Goal: Task Accomplishment & Management: Manage account settings

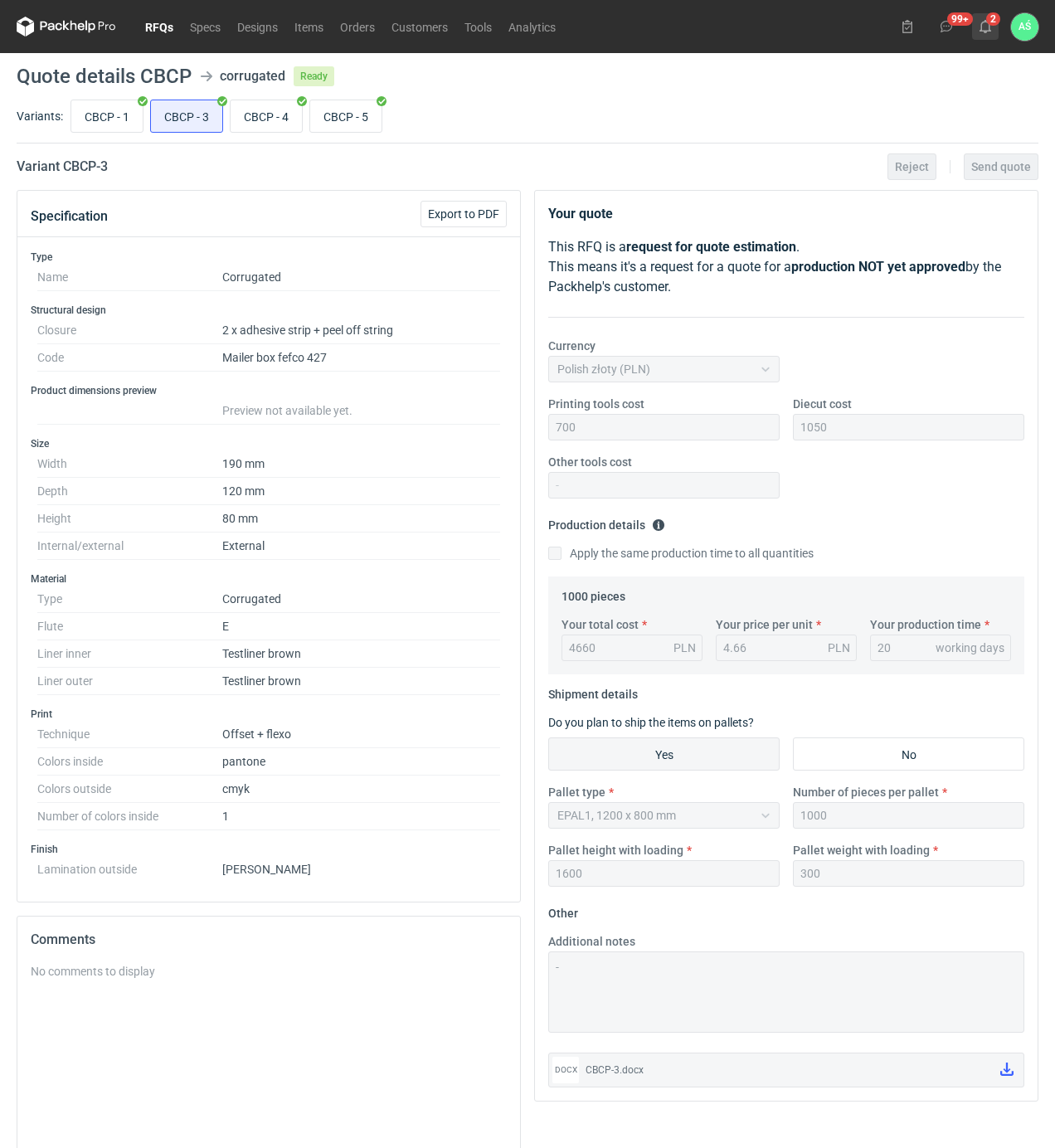
click at [991, 32] on button "2" at bounding box center [985, 26] width 26 height 26
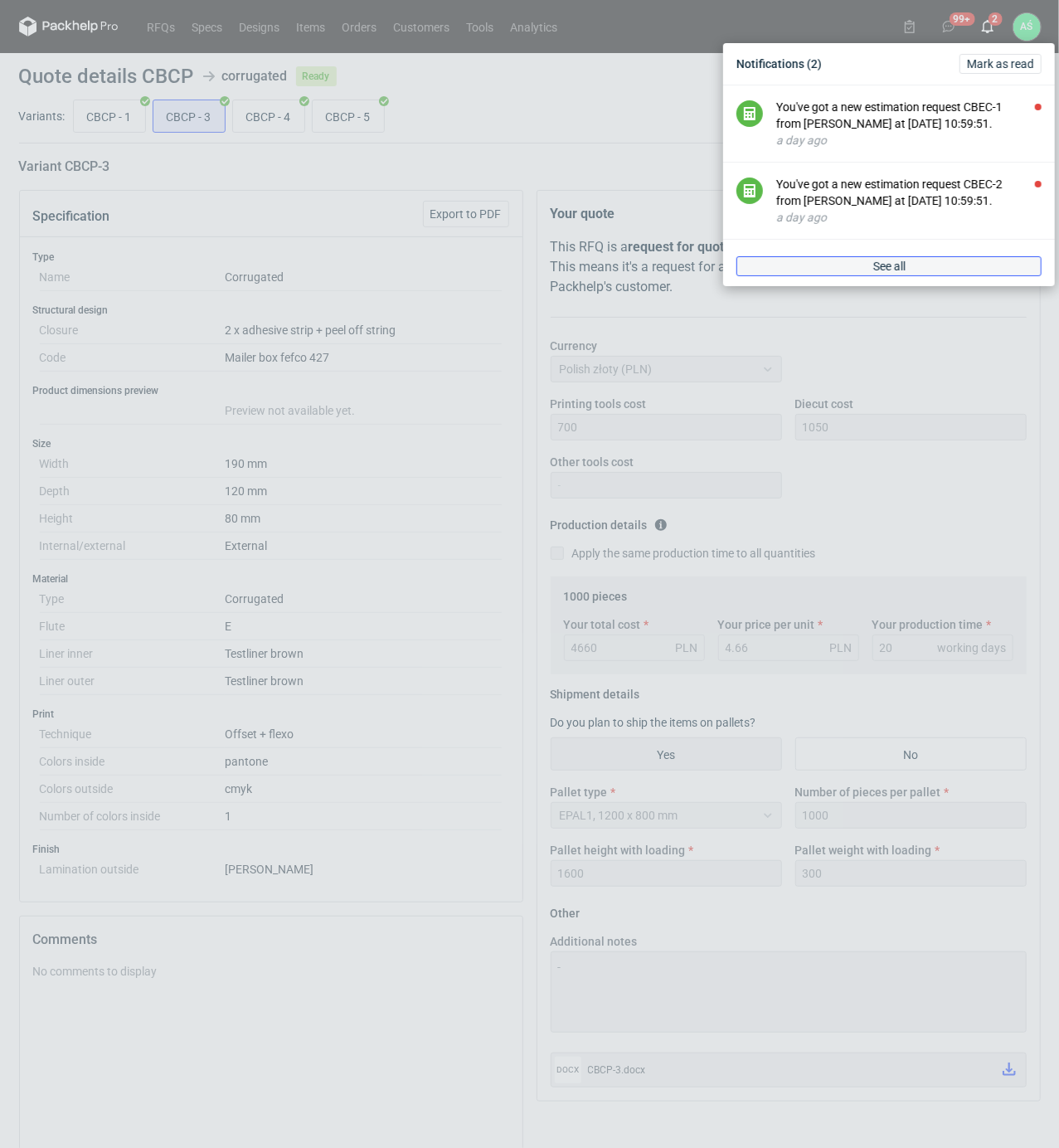
click at [912, 264] on link "See all" at bounding box center [889, 266] width 305 height 20
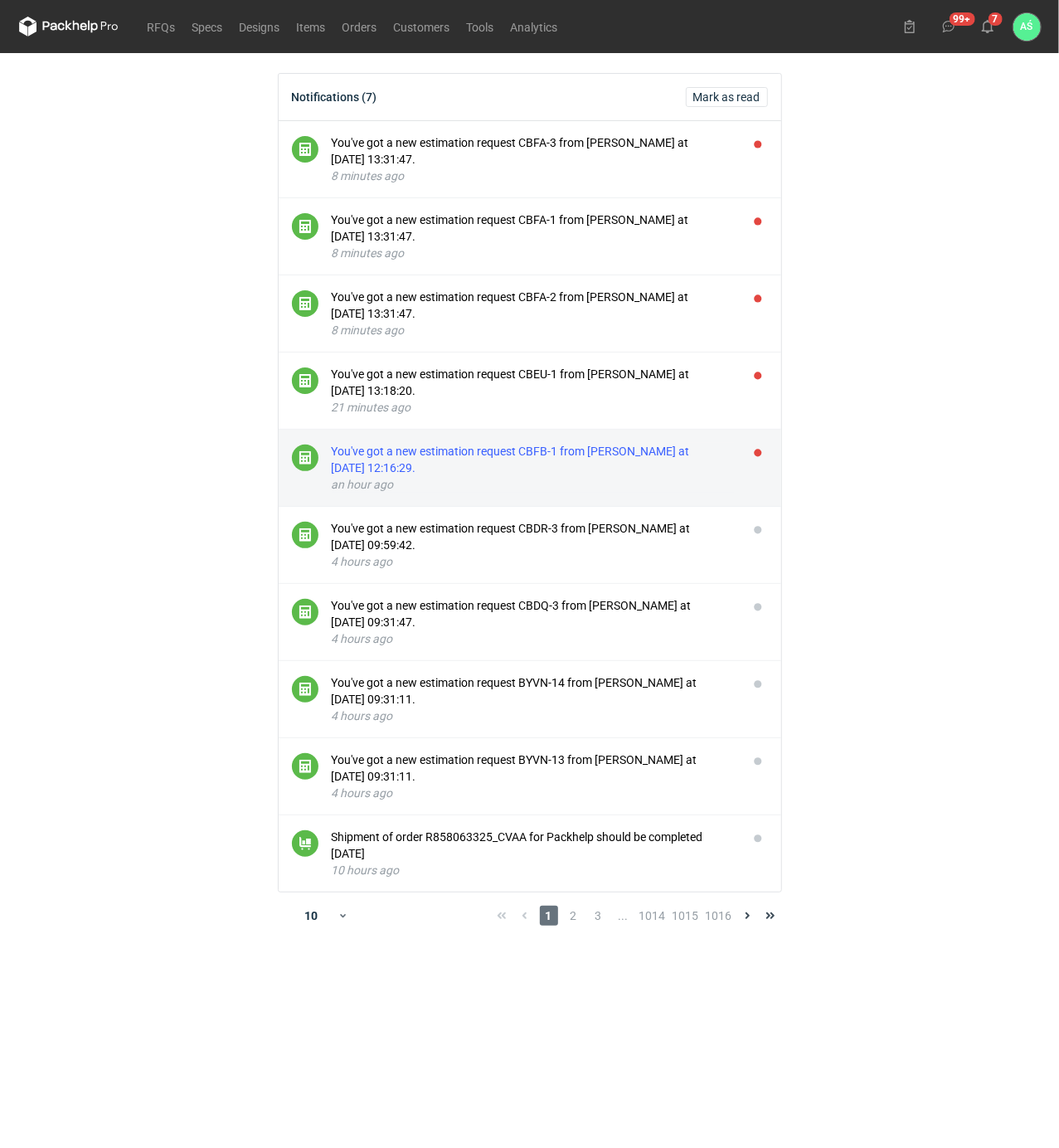
click at [635, 462] on div "You've got a new estimation request CBFB-1 from [PERSON_NAME] at [DATE] 12:16:2…" at bounding box center [533, 459] width 403 height 33
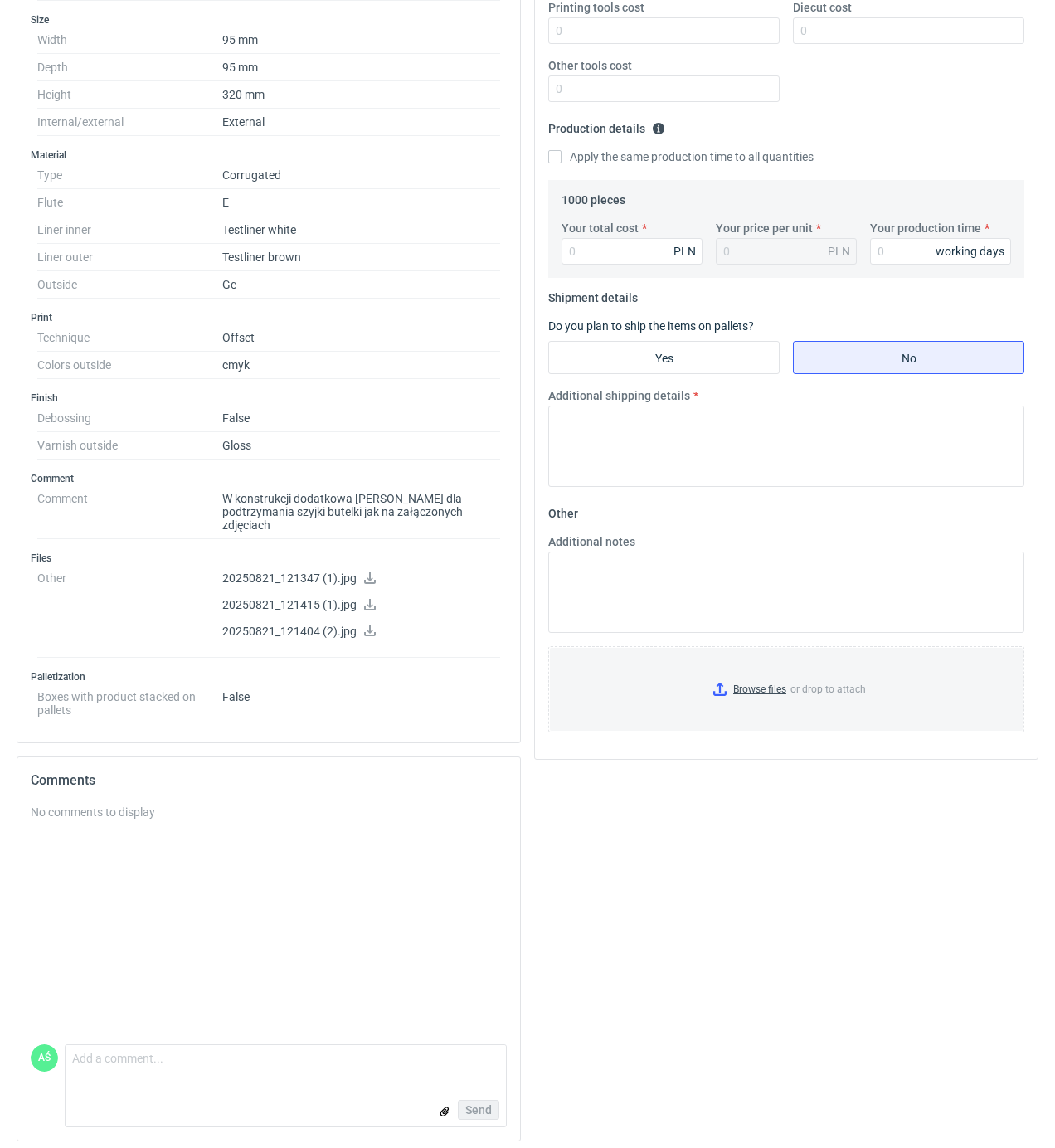
scroll to position [286, 0]
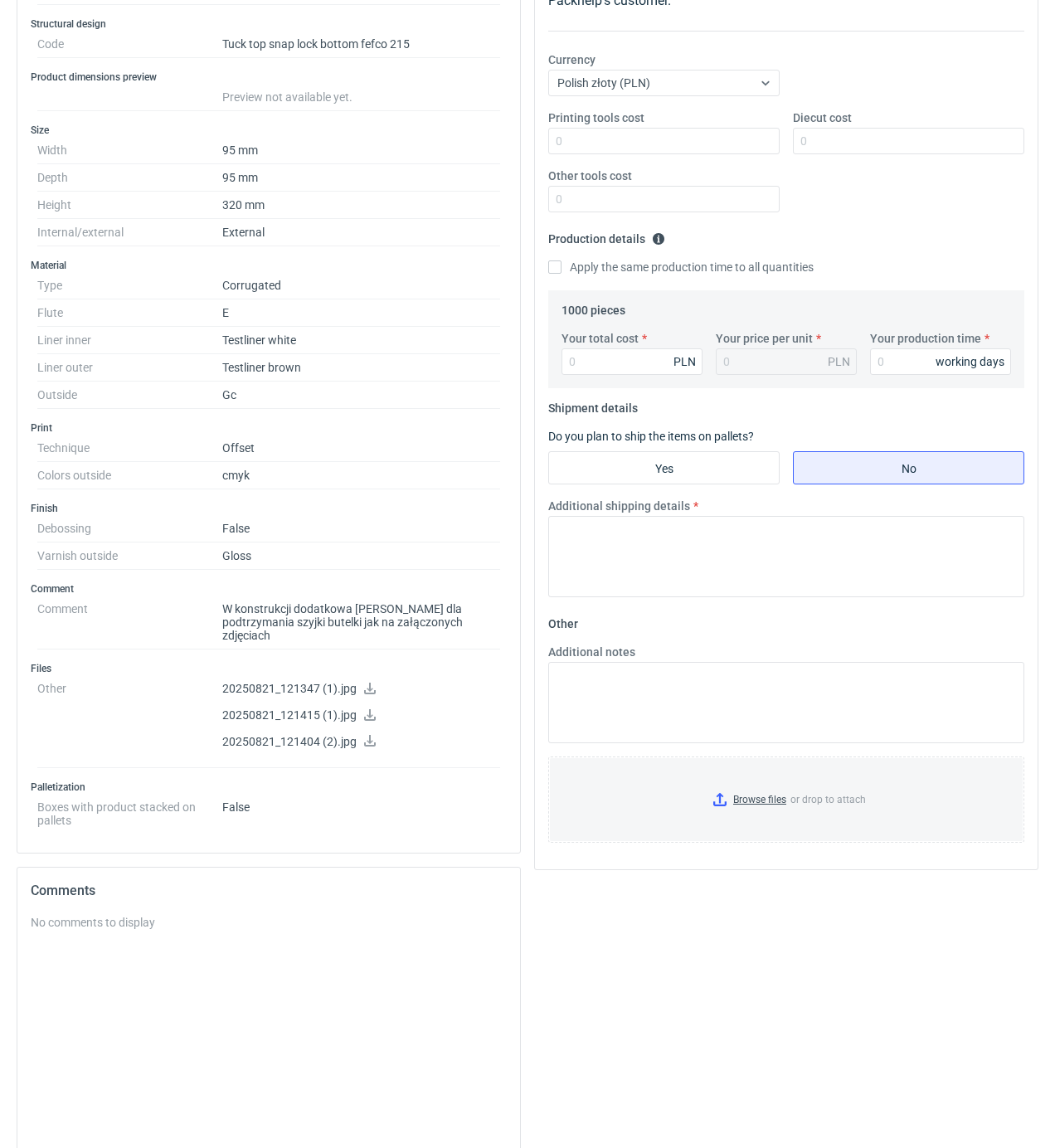
click at [369, 683] on icon at bounding box center [370, 688] width 12 height 12
click at [372, 709] on icon at bounding box center [370, 715] width 14 height 12
click at [371, 735] on icon at bounding box center [370, 740] width 14 height 12
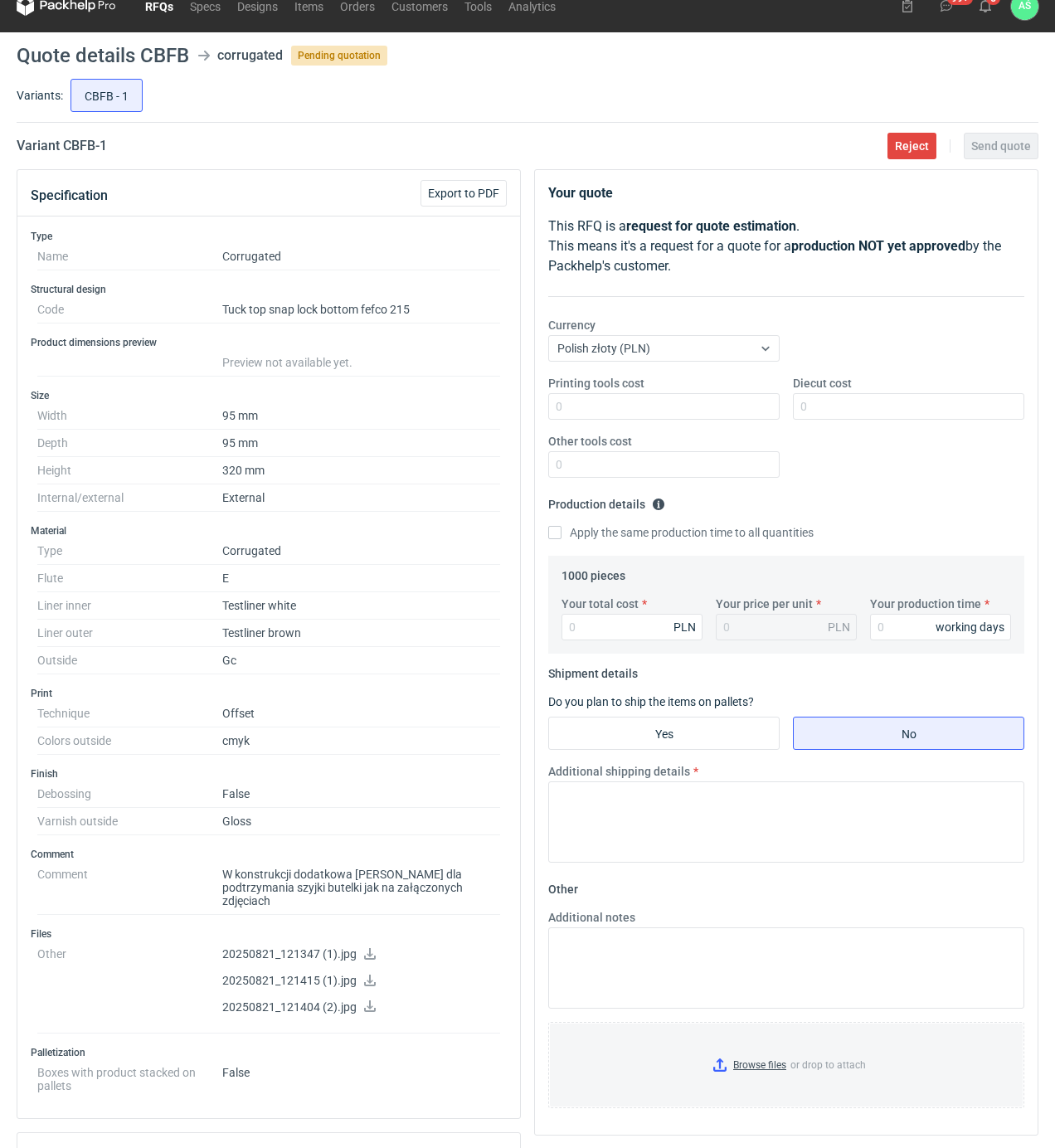
scroll to position [0, 0]
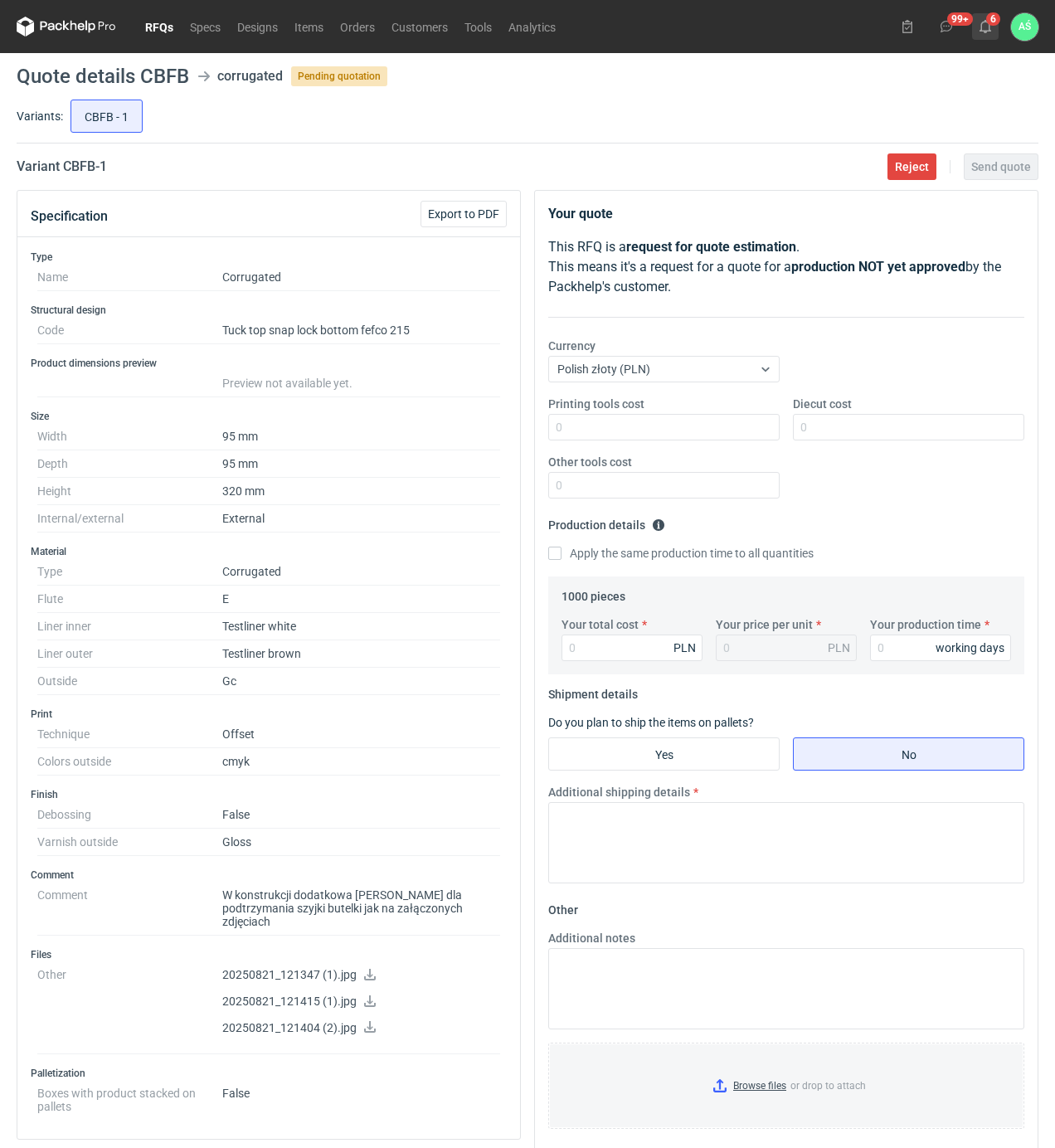
click at [983, 22] on use at bounding box center [985, 26] width 12 height 14
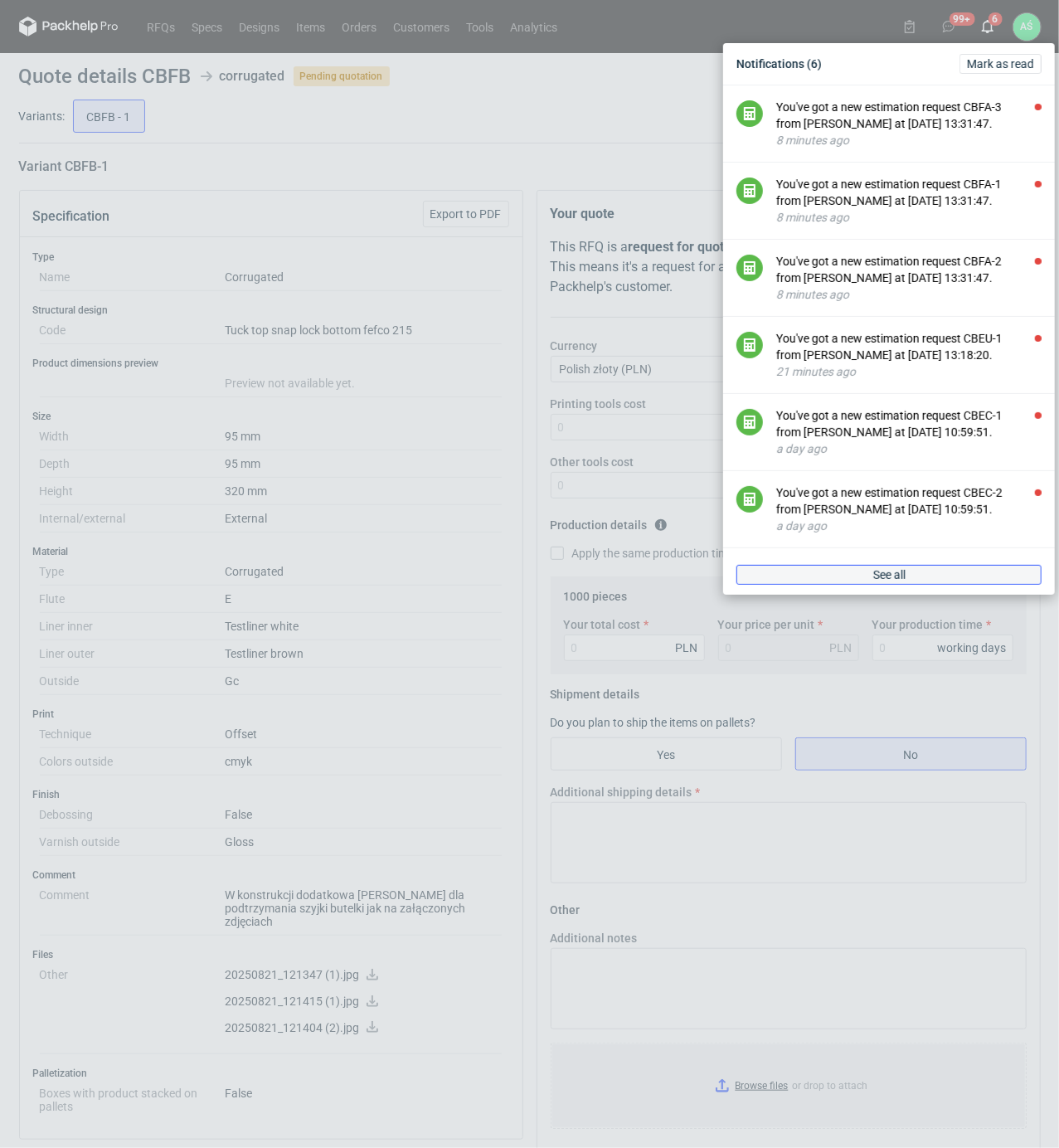
click at [834, 584] on link "See all" at bounding box center [889, 574] width 305 height 20
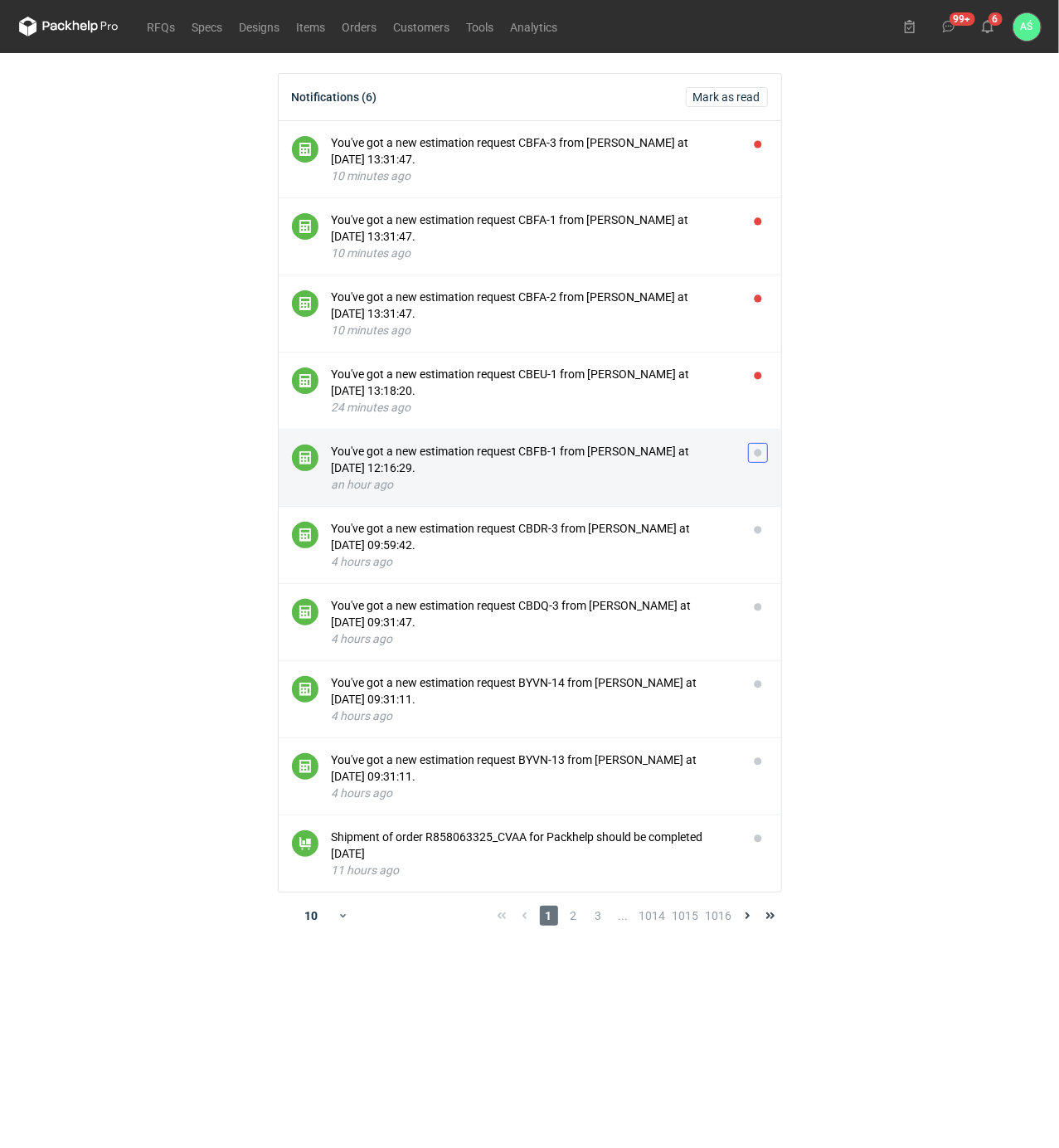
click at [758, 452] on button "button" at bounding box center [759, 452] width 20 height 20
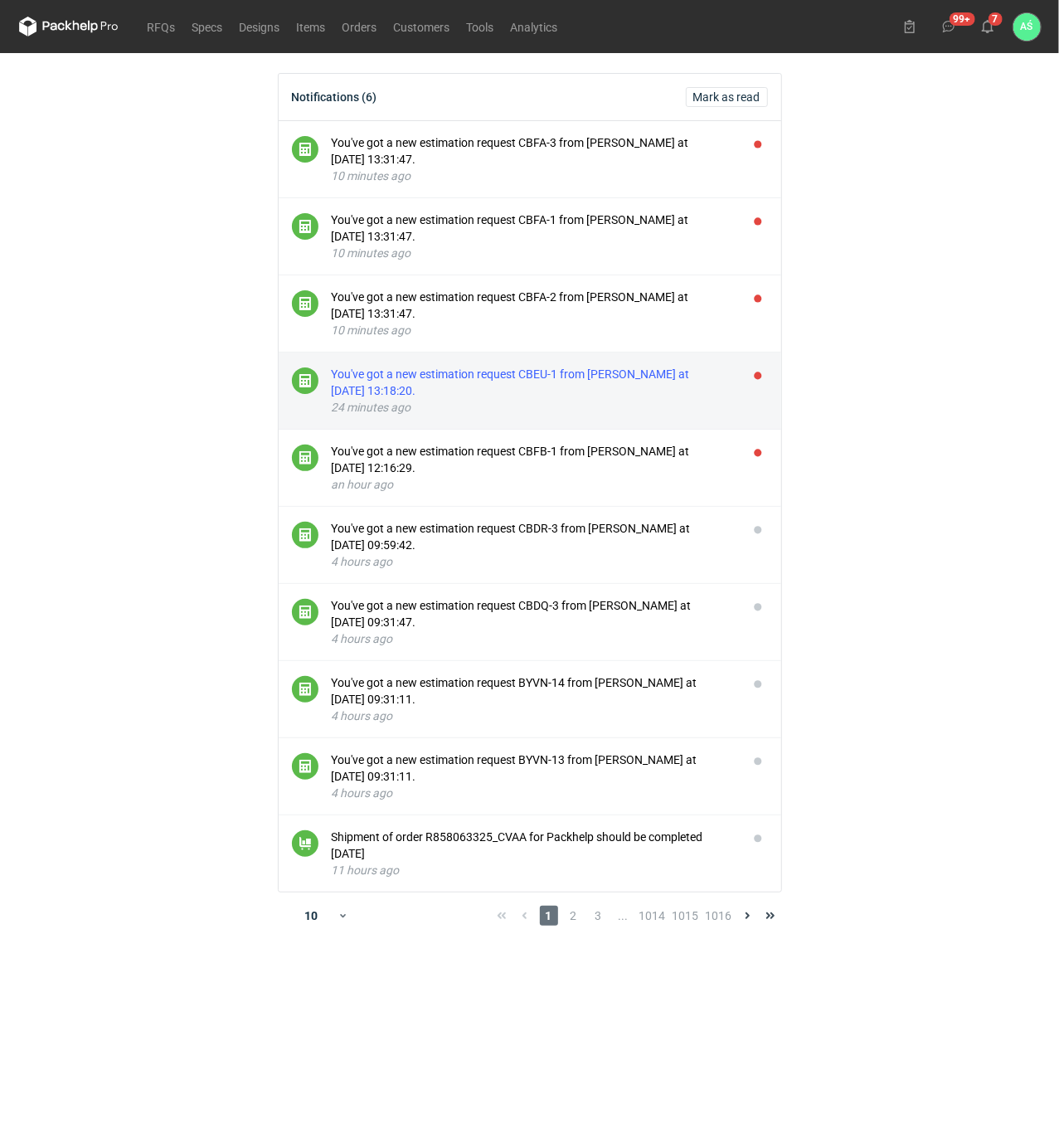
click at [617, 390] on div "You've got a new estimation request CBEU-1 from [PERSON_NAME] at [DATE] 13:18:2…" at bounding box center [533, 382] width 403 height 33
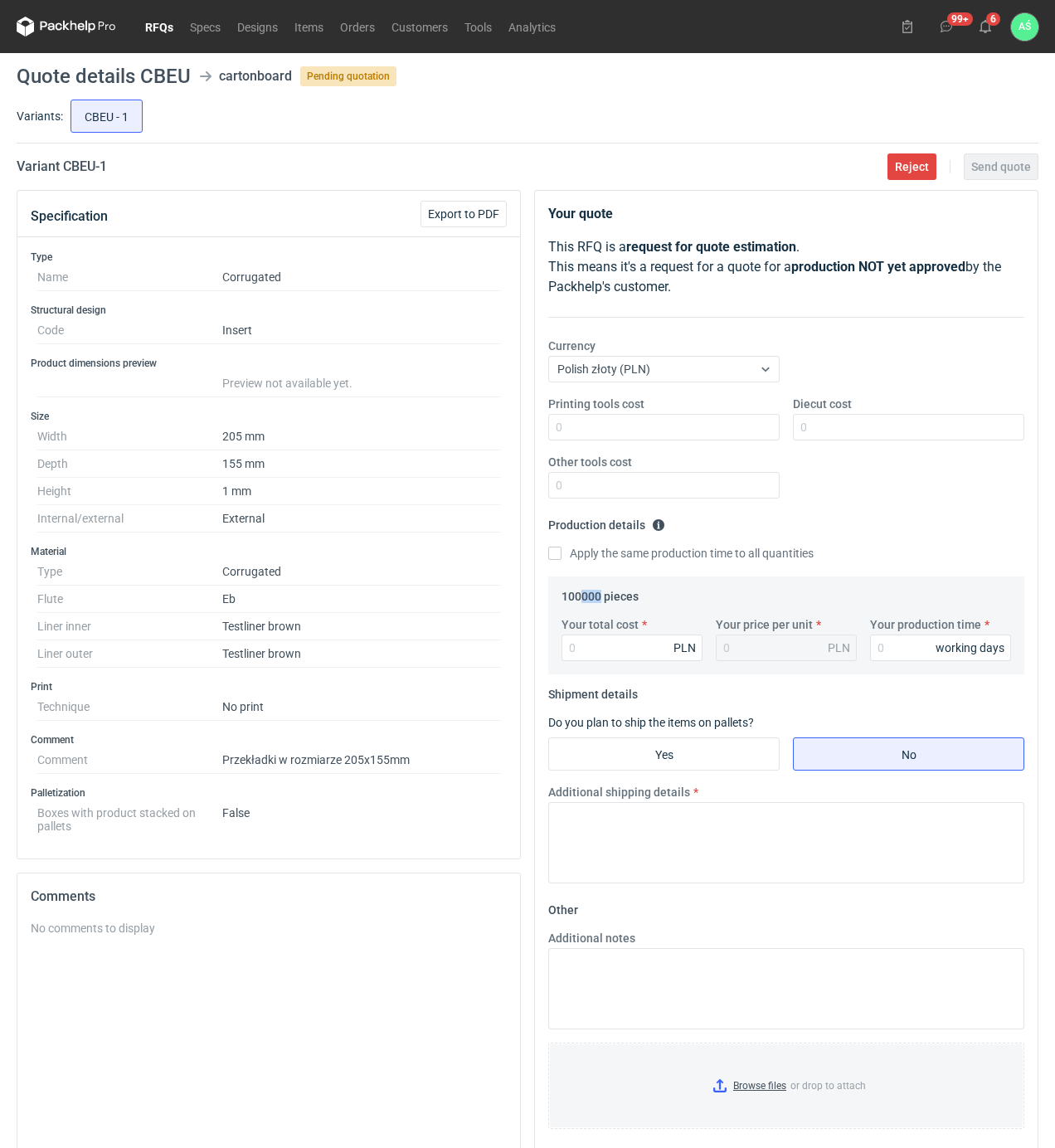
drag, startPoint x: 578, startPoint y: 601, endPoint x: 601, endPoint y: 600, distance: 23.0
click at [601, 600] on legend "100000 pieces" at bounding box center [600, 593] width 77 height 20
click at [495, 429] on dd "205 mm" at bounding box center [360, 437] width 278 height 27
drag, startPoint x: 139, startPoint y: 26, endPoint x: 146, endPoint y: 34, distance: 10.6
click at [139, 26] on link "RFQs" at bounding box center [158, 26] width 45 height 20
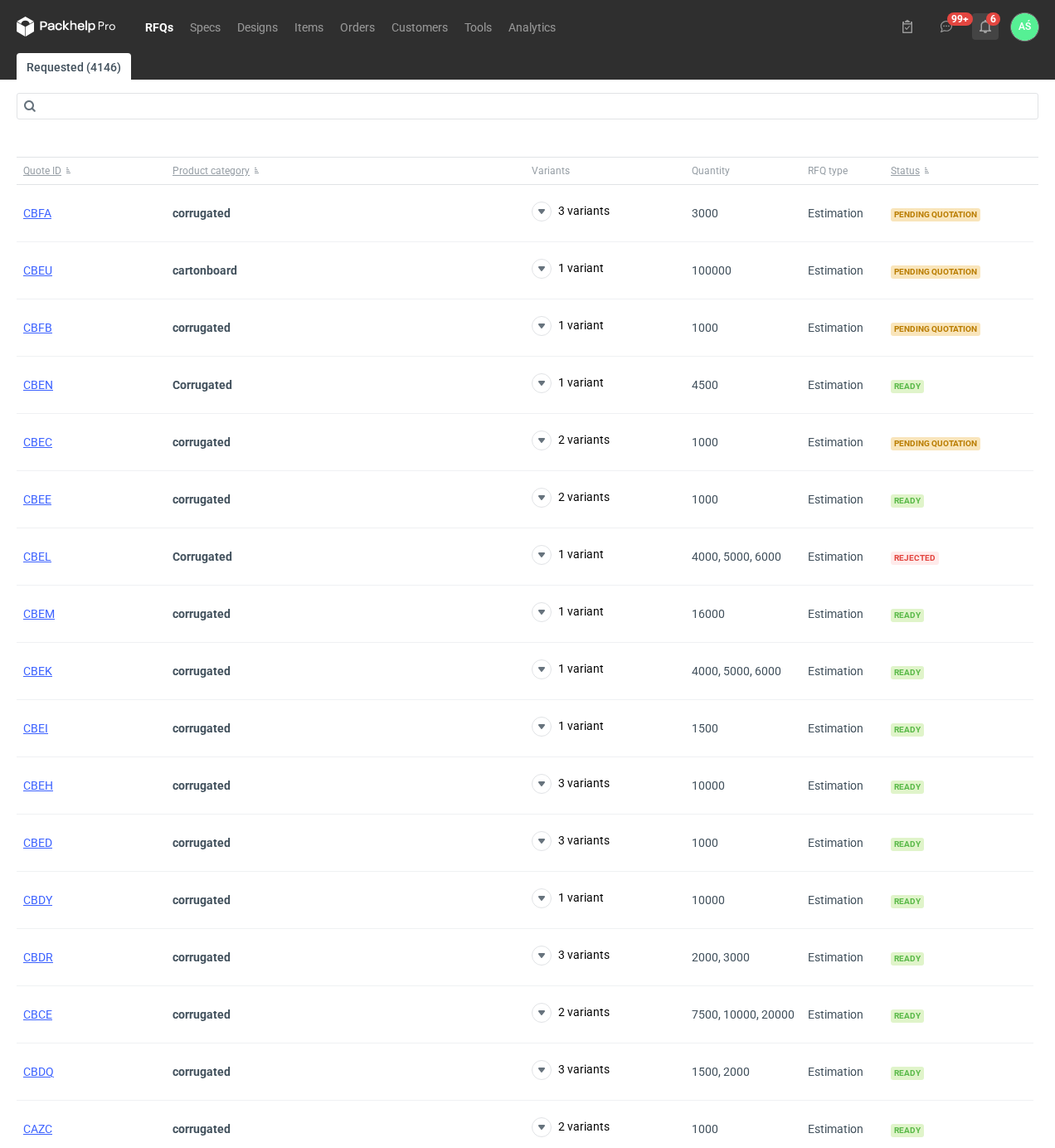
click at [987, 26] on icon at bounding box center [985, 26] width 14 height 14
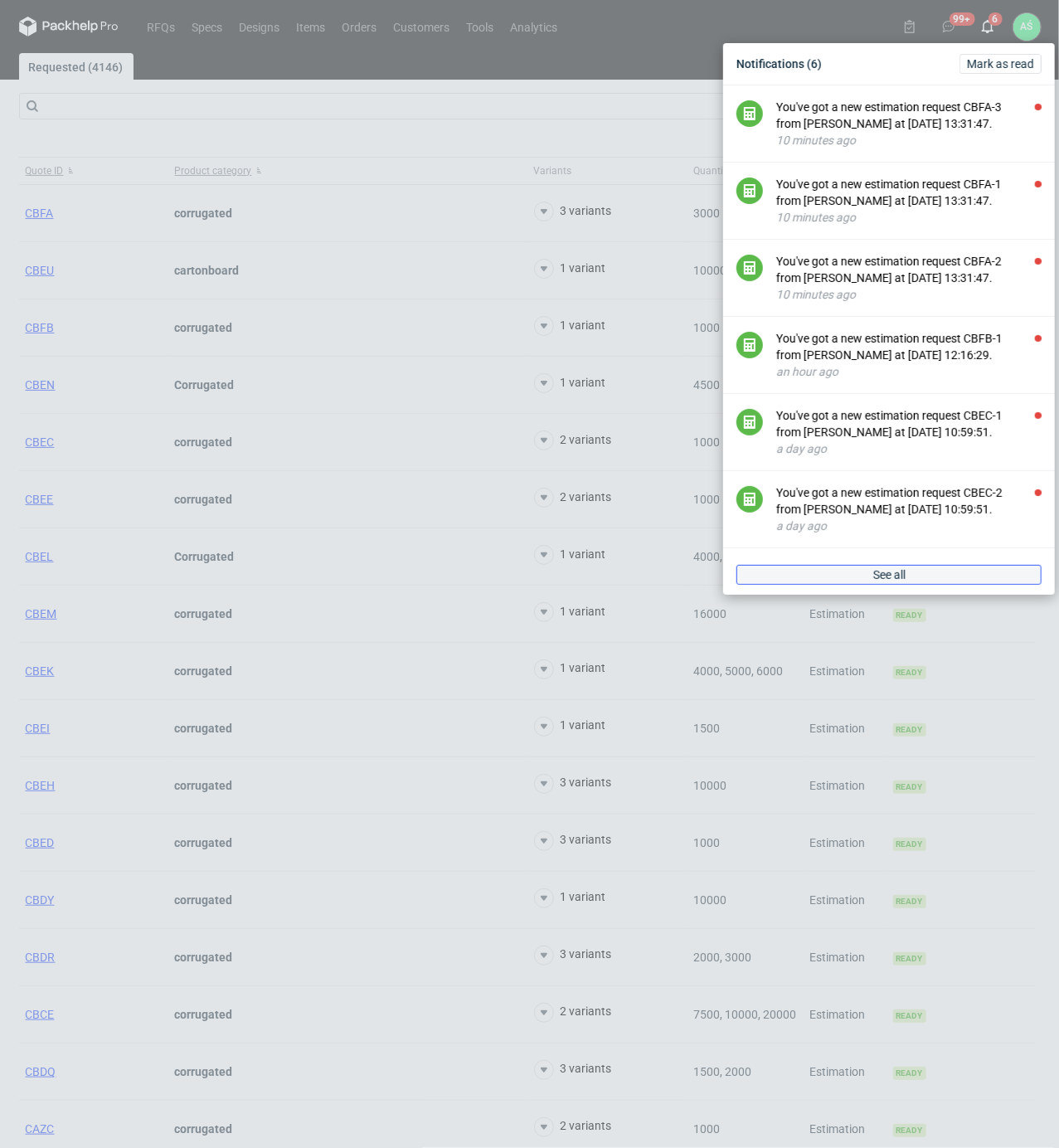
click at [890, 574] on span "See all" at bounding box center [890, 574] width 33 height 12
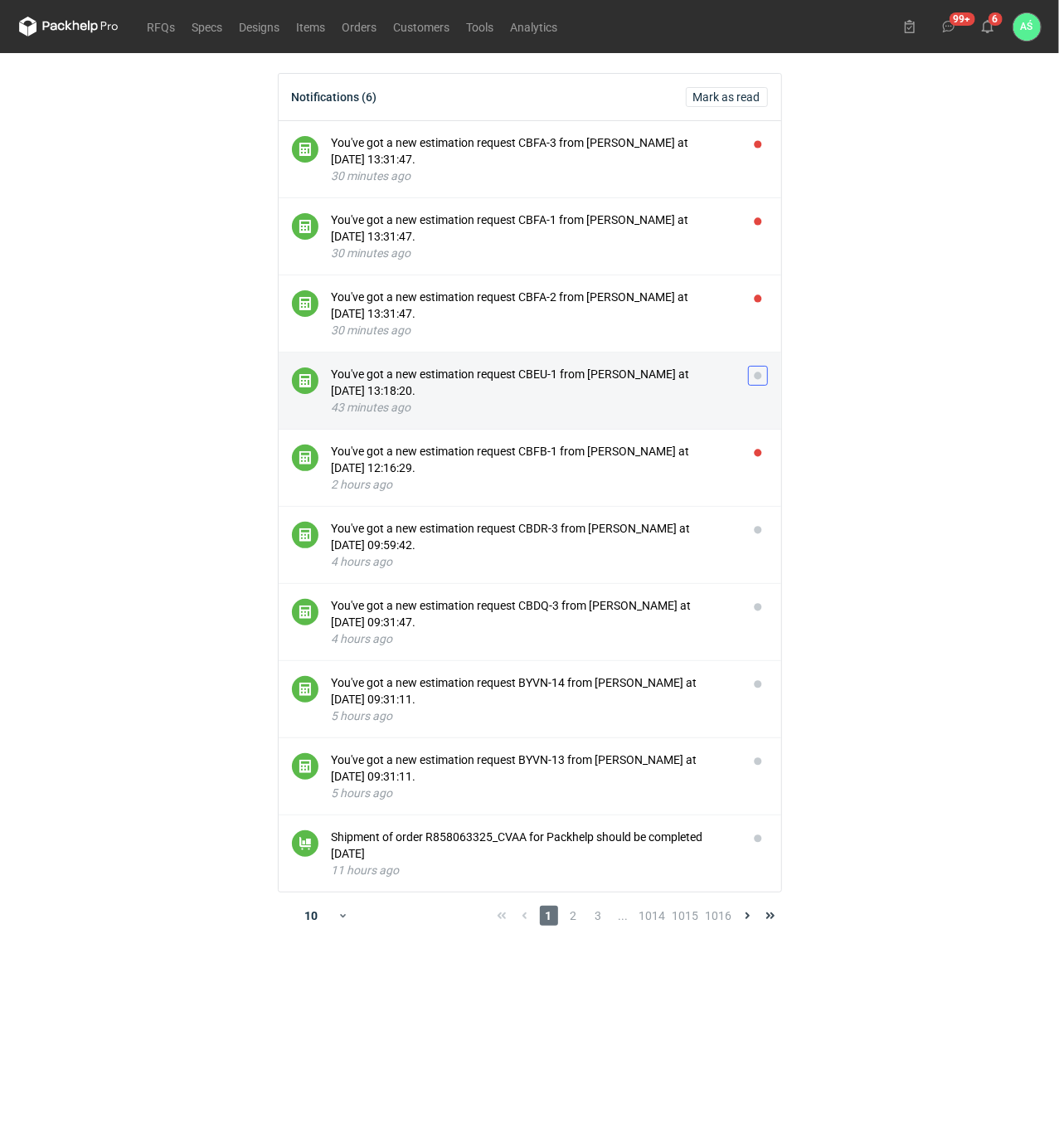
click at [760, 375] on button "button" at bounding box center [759, 376] width 20 height 20
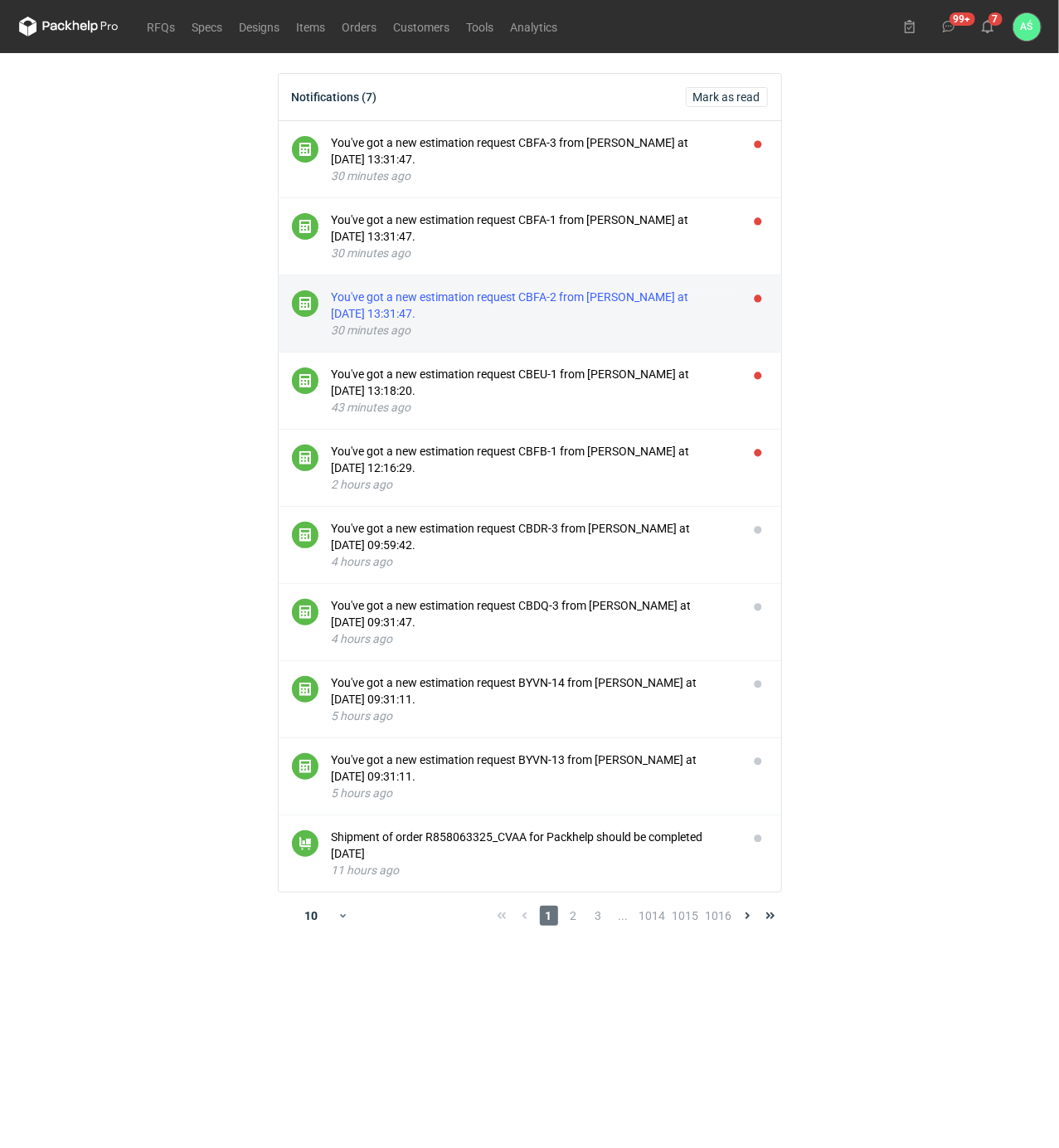
click at [524, 313] on div "You've got a new estimation request CBFA-2 from [PERSON_NAME] at [DATE] 13:31:4…" at bounding box center [533, 305] width 403 height 33
